Goal: Check status: Check status

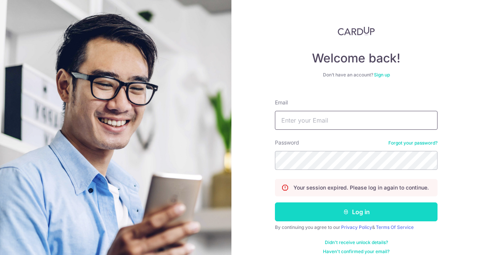
type input "[PERSON_NAME][EMAIL_ADDRESS][PERSON_NAME][DOMAIN_NAME]"
click at [343, 210] on icon "submit" at bounding box center [346, 212] width 6 height 6
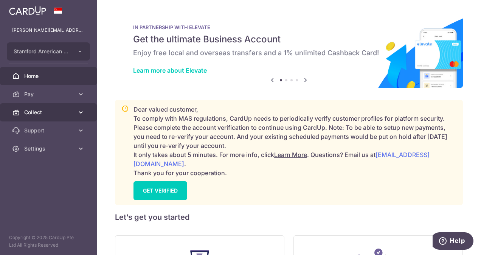
click at [43, 113] on span "Collect" at bounding box center [49, 112] width 50 height 8
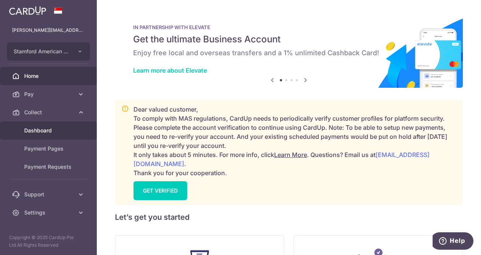
click at [47, 131] on span "Dashboard" at bounding box center [49, 131] width 50 height 8
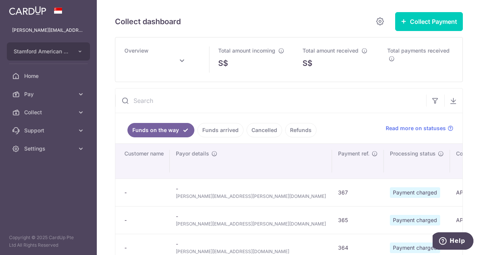
click at [203, 132] on link "Funds arrived" at bounding box center [220, 130] width 46 height 14
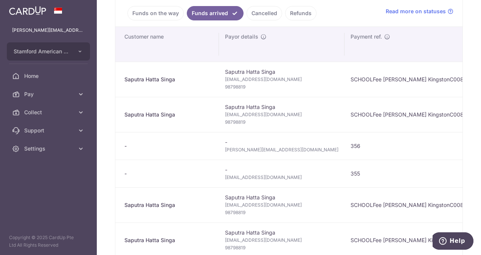
scroll to position [189, 0]
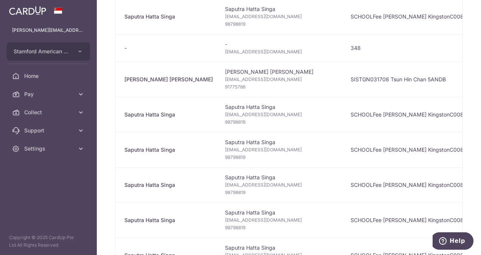
type input "October 2025"
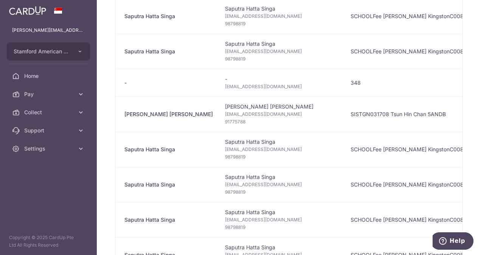
scroll to position [45, 0]
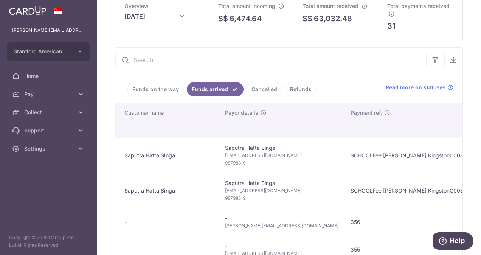
click at [137, 82] on link "Funds on the way" at bounding box center [155, 89] width 56 height 14
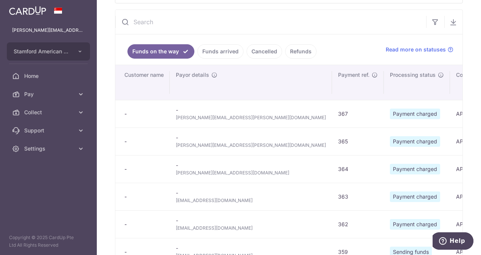
scroll to position [120, 0]
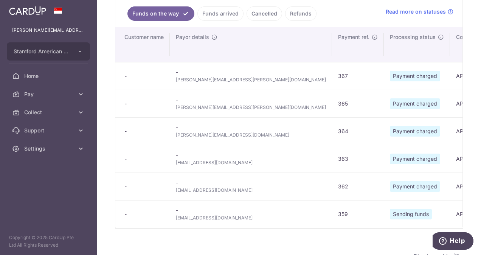
click at [224, 215] on span "gavinziwenchen@gmail.com" at bounding box center [251, 218] width 150 height 8
copy tr "gavinziwenchen@gmail.com"
